Goal: Task Accomplishment & Management: Manage account settings

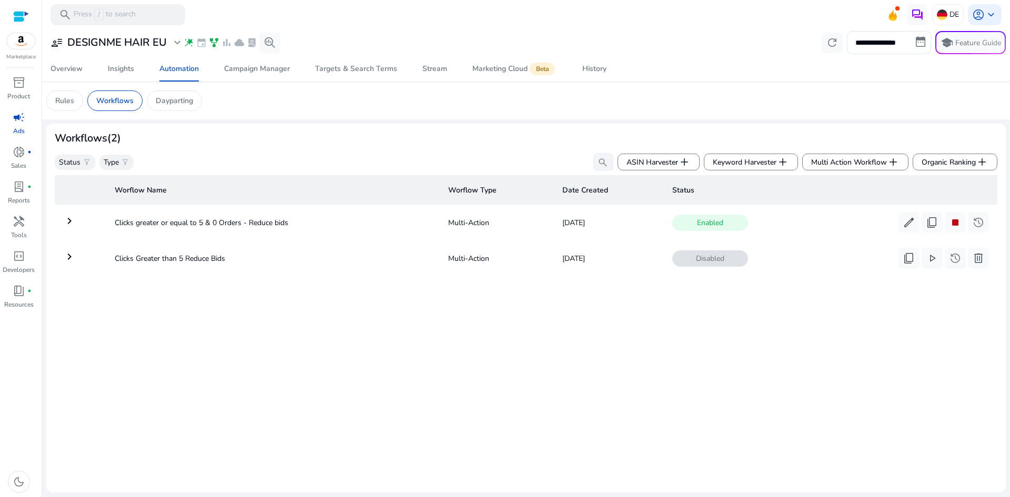
click at [24, 45] on img at bounding box center [21, 41] width 28 height 16
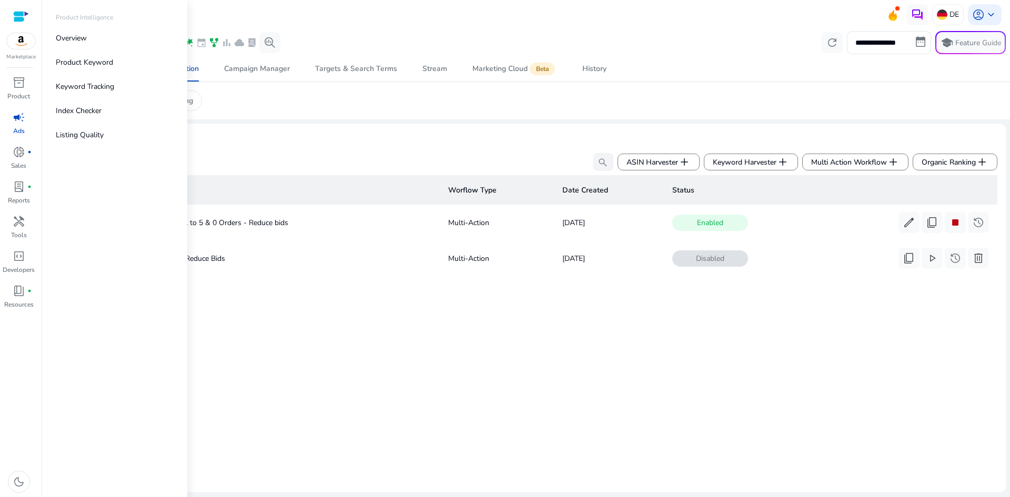
click at [19, 120] on span "campaign" at bounding box center [19, 117] width 13 height 13
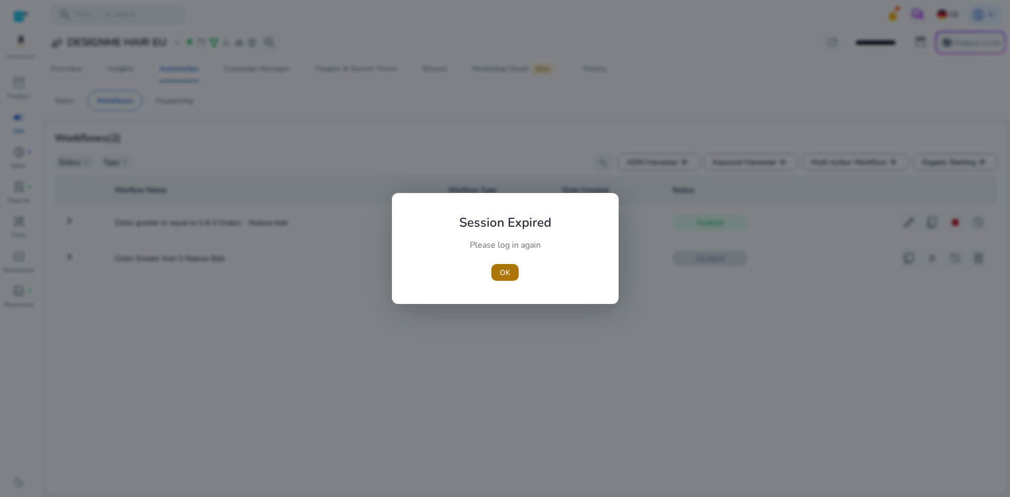
click at [494, 269] on span "button" at bounding box center [504, 272] width 27 height 25
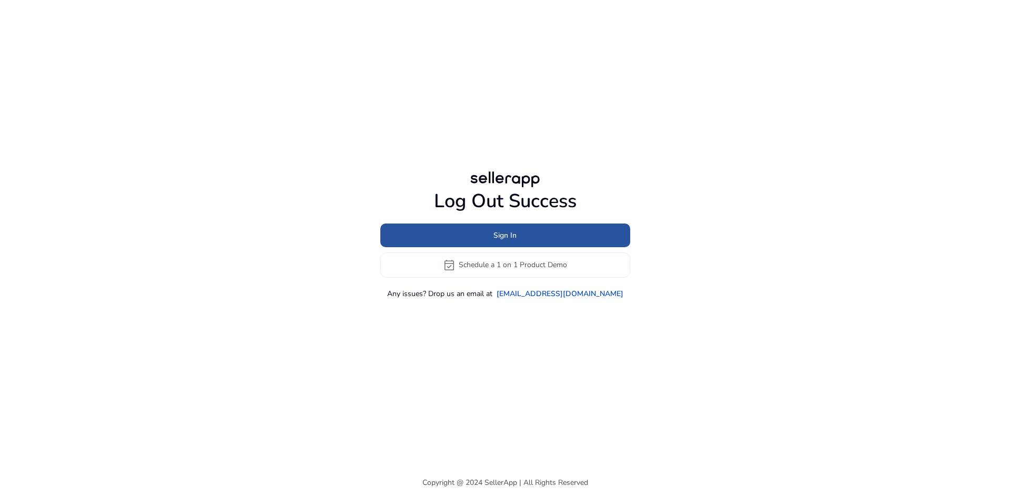
click at [490, 231] on span at bounding box center [505, 235] width 250 height 25
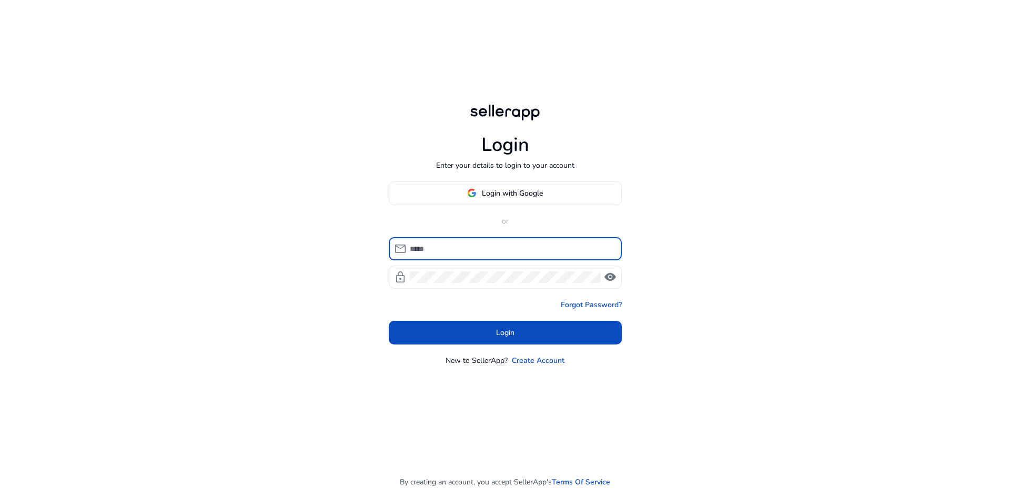
type input "**********"
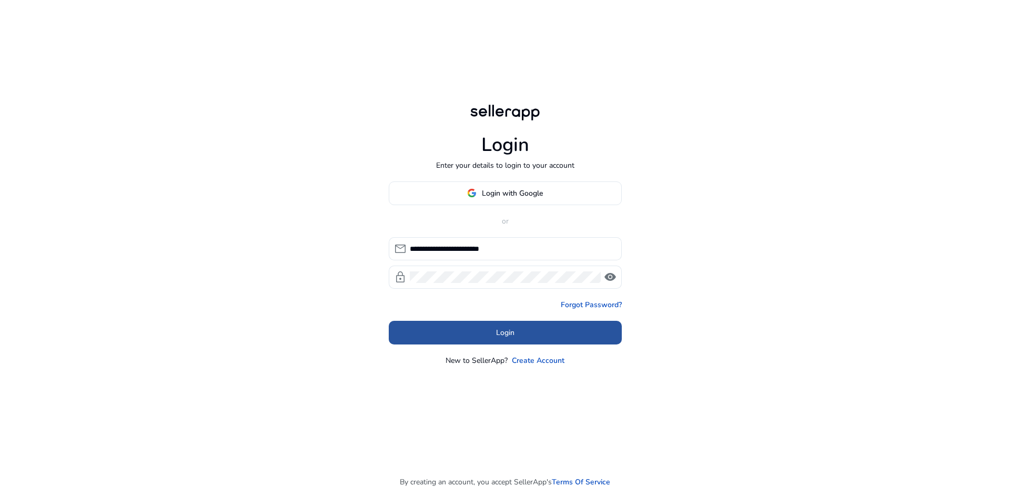
click at [524, 327] on span at bounding box center [505, 332] width 233 height 25
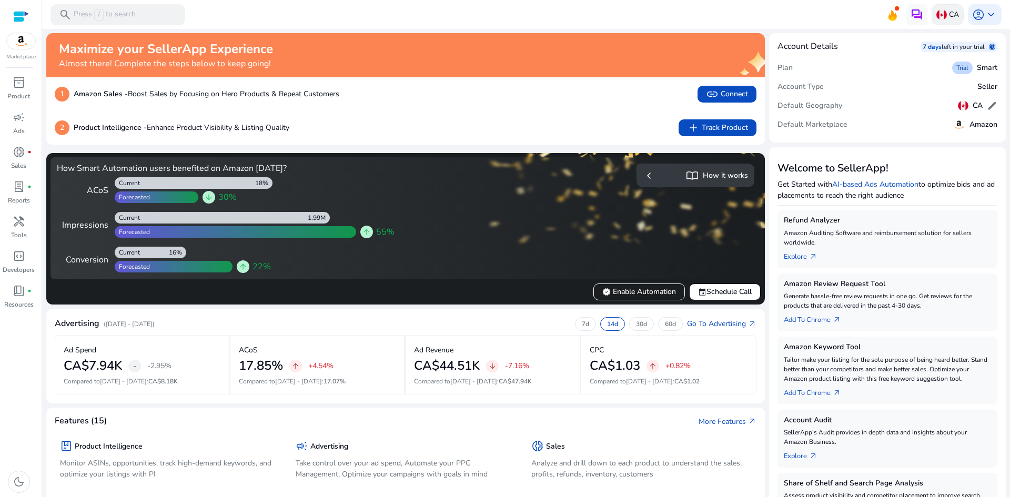
click at [941, 17] on img at bounding box center [941, 14] width 11 height 11
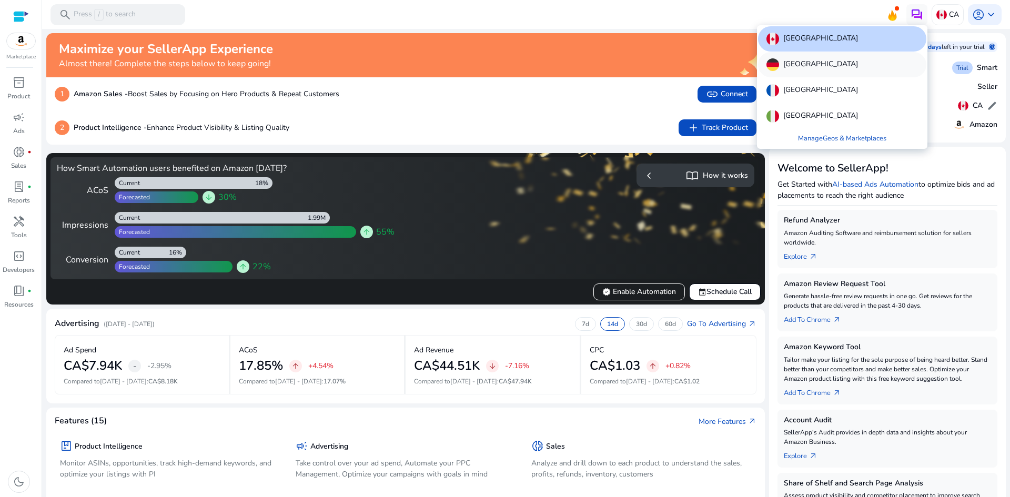
click at [813, 63] on p "[GEOGRAPHIC_DATA]" at bounding box center [820, 64] width 75 height 13
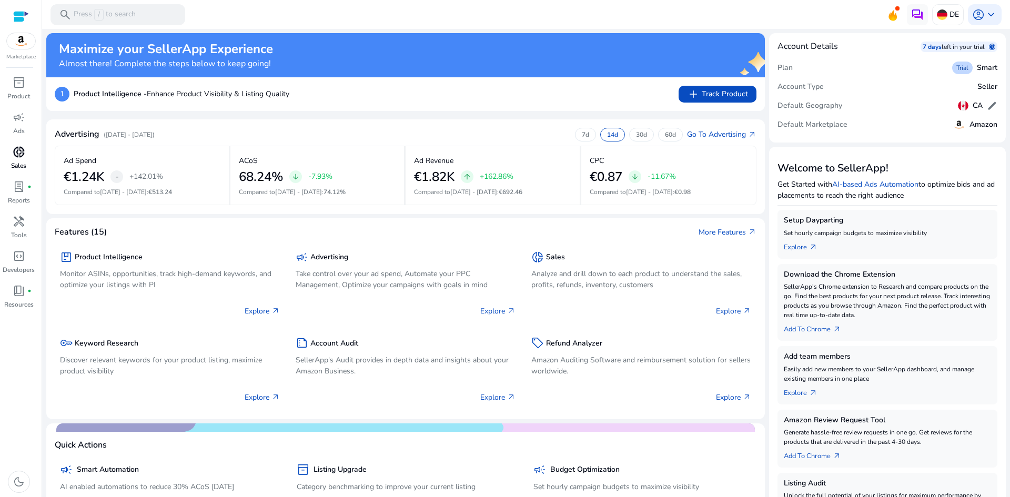
click at [21, 153] on span "donut_small" at bounding box center [19, 152] width 13 height 13
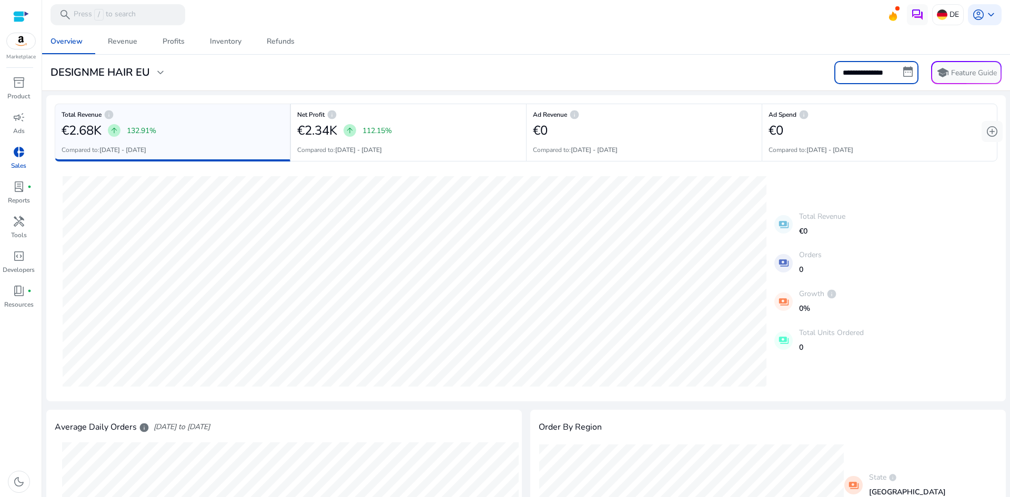
click at [873, 74] on input "**********" at bounding box center [876, 72] width 84 height 23
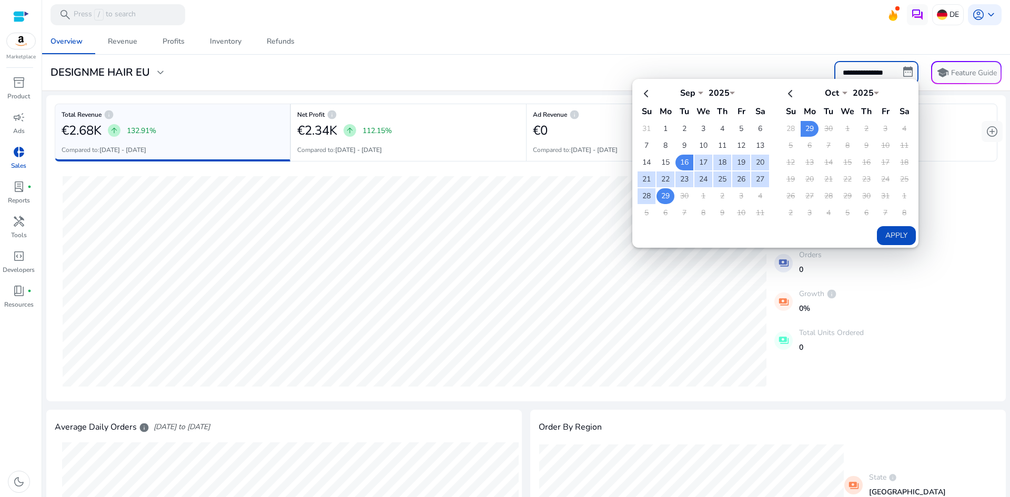
click at [663, 199] on td "29" at bounding box center [666, 196] width 18 height 16
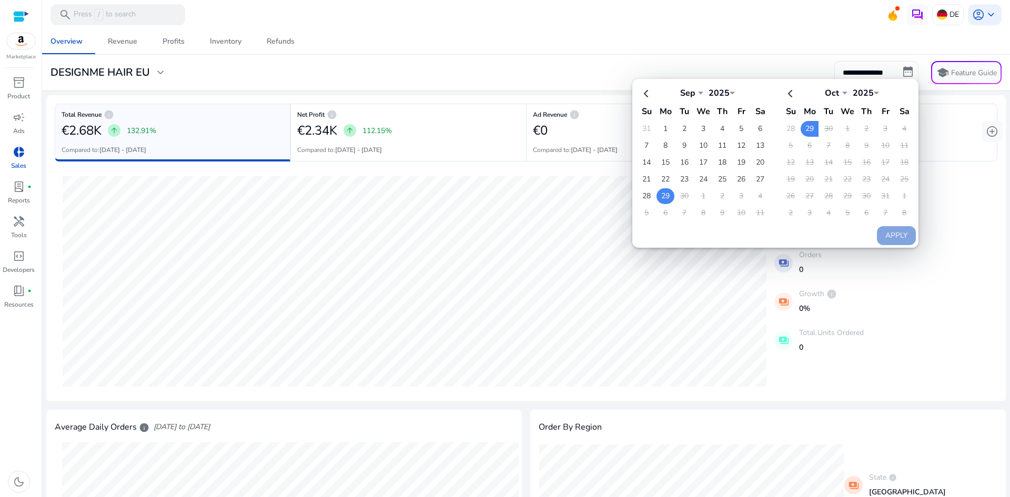
click at [661, 198] on td "29" at bounding box center [666, 196] width 18 height 16
click at [892, 237] on button "Apply" at bounding box center [896, 235] width 39 height 19
type input "**********"
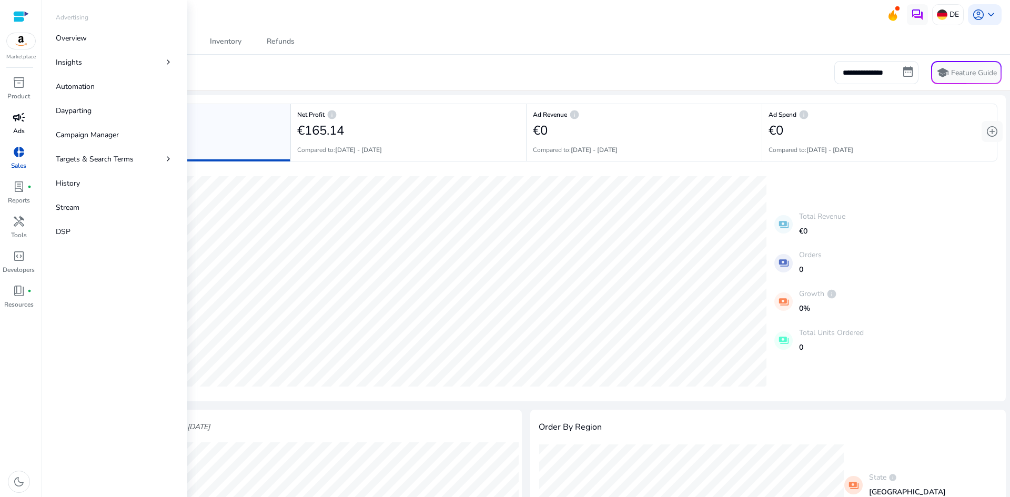
click at [19, 124] on span "campaign" at bounding box center [19, 117] width 13 height 13
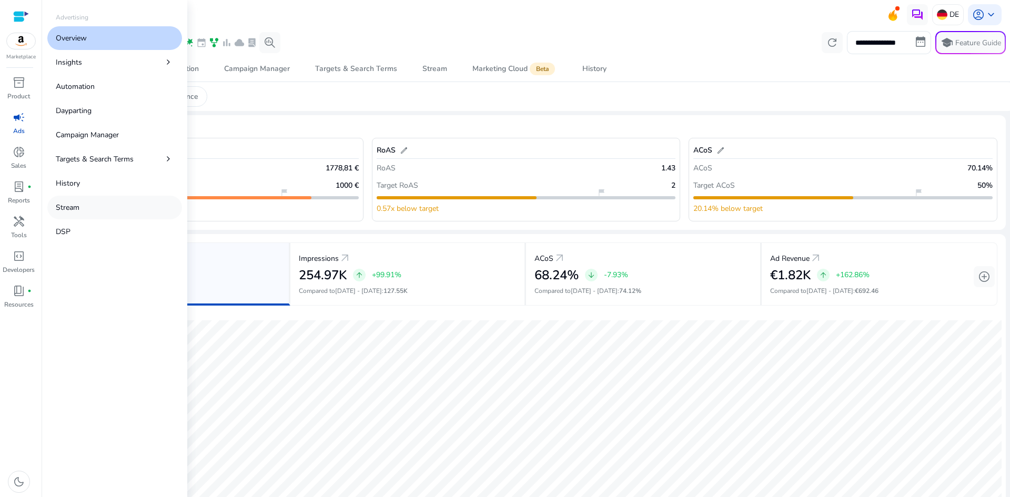
click at [87, 213] on link "Stream" at bounding box center [114, 208] width 135 height 24
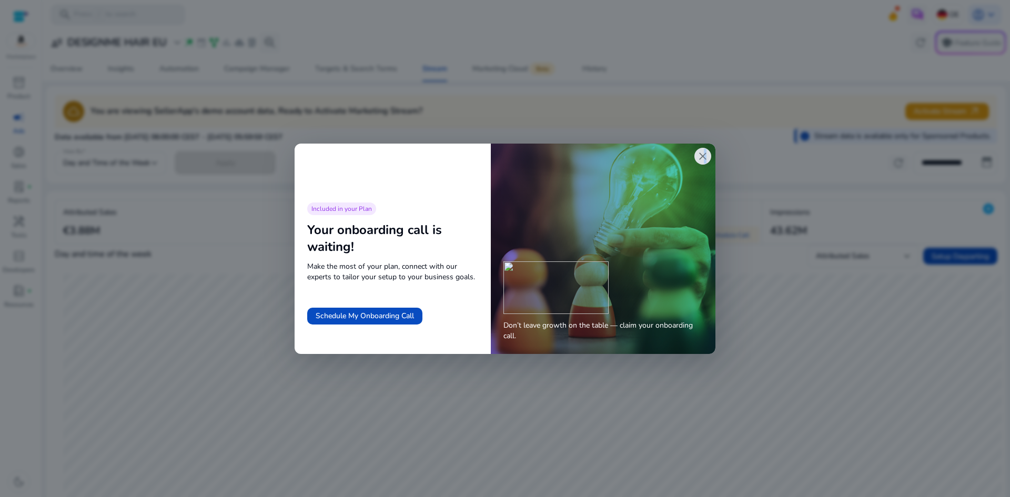
click at [703, 154] on span "close" at bounding box center [703, 156] width 13 height 13
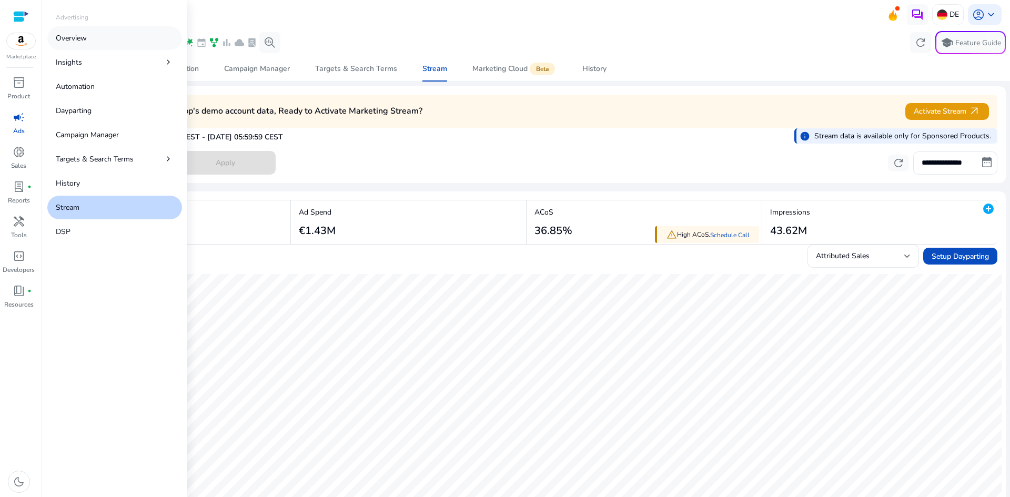
click at [103, 43] on link "Overview" at bounding box center [114, 38] width 135 height 24
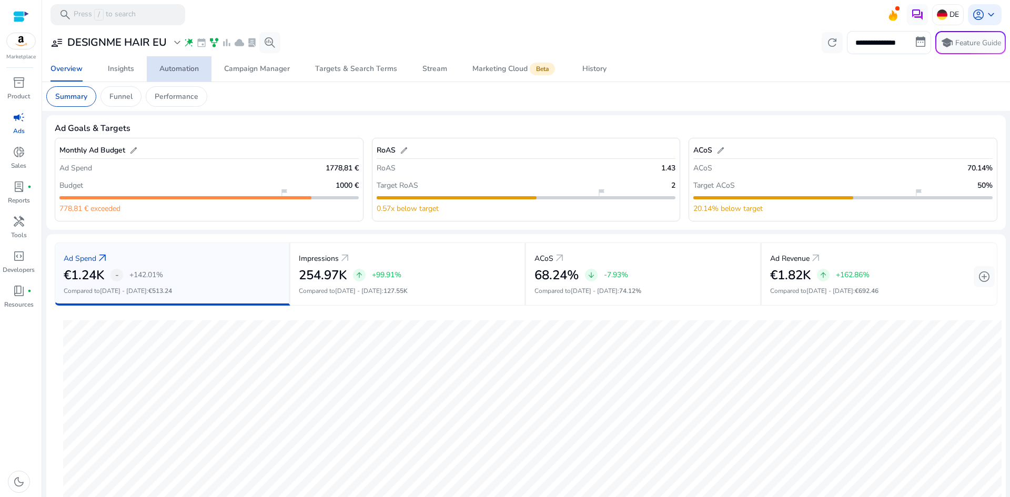
click at [180, 67] on div "Automation" at bounding box center [178, 68] width 39 height 7
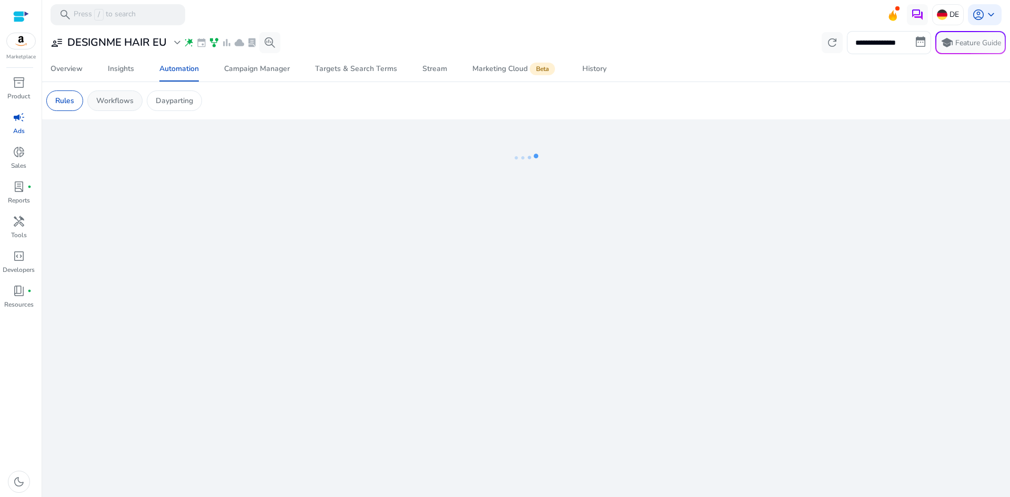
click at [120, 98] on p "Workflows" at bounding box center [114, 100] width 37 height 11
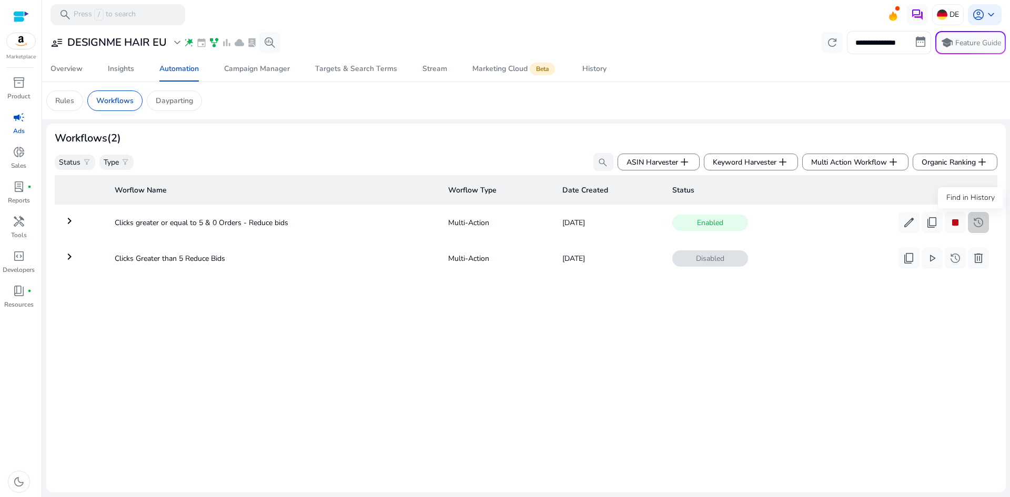
click at [972, 224] on span "history" at bounding box center [978, 222] width 13 height 13
click at [73, 223] on mat-icon "keyboard_arrow_right" at bounding box center [69, 221] width 13 height 13
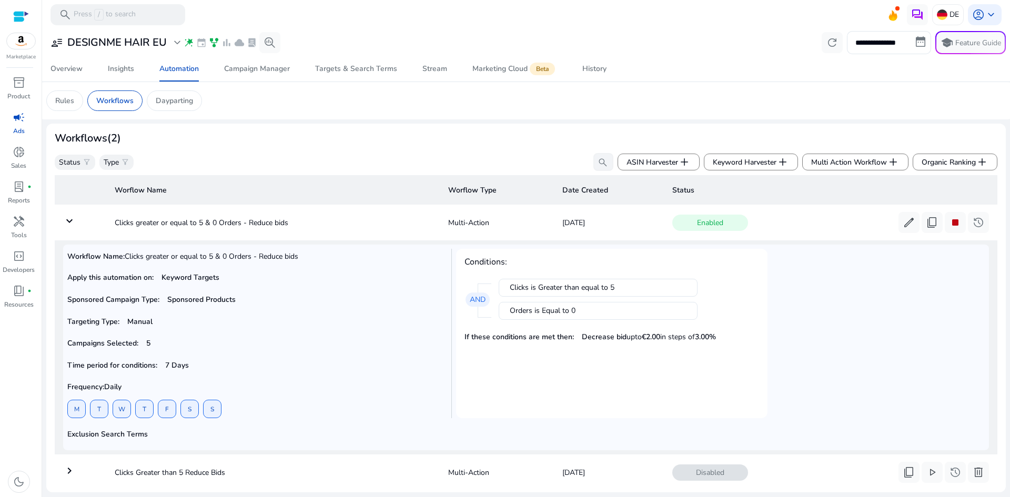
click at [73, 223] on mat-icon "keyboard_arrow_down" at bounding box center [69, 221] width 13 height 13
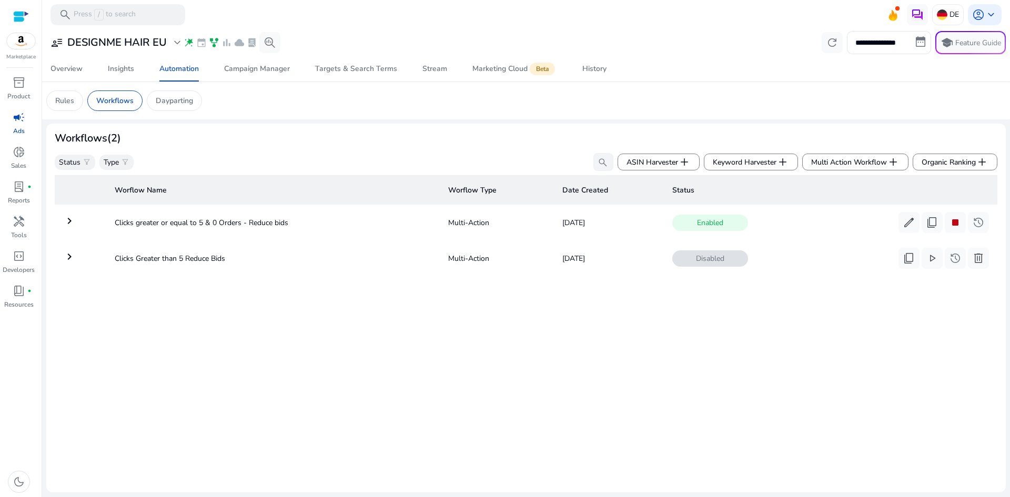
click at [74, 223] on mat-icon "keyboard_arrow_right" at bounding box center [69, 221] width 13 height 13
